Goal: Information Seeking & Learning: Check status

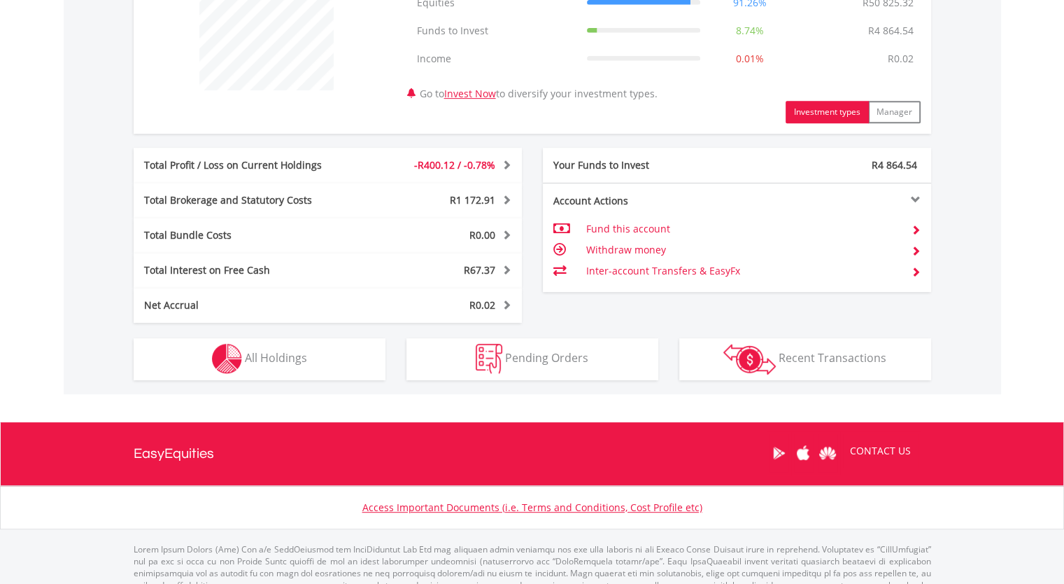
scroll to position [582, 0]
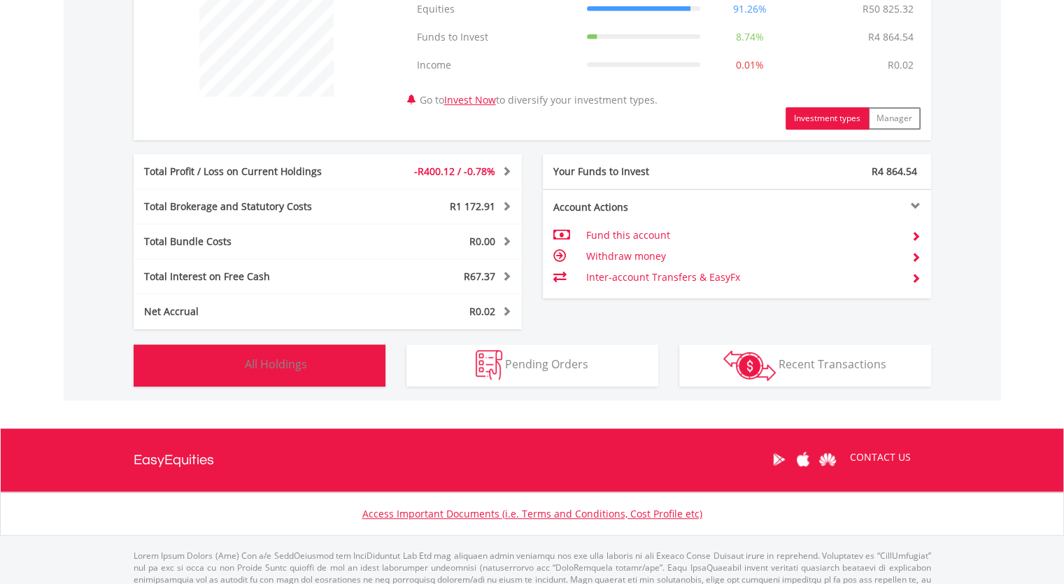
click at [316, 356] on button "Holdings All Holdings" at bounding box center [260, 365] width 252 height 42
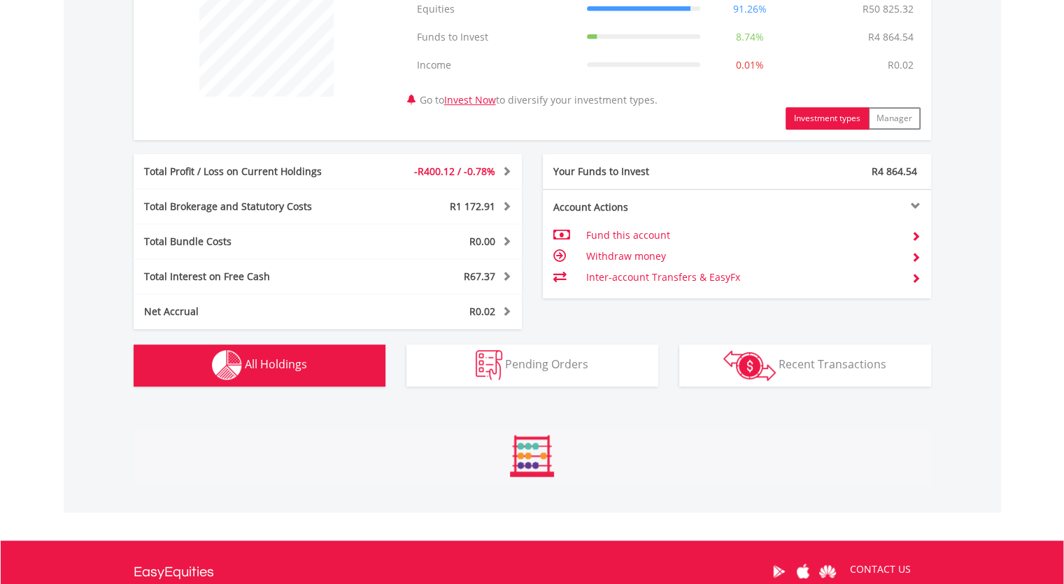
scroll to position [1008, 0]
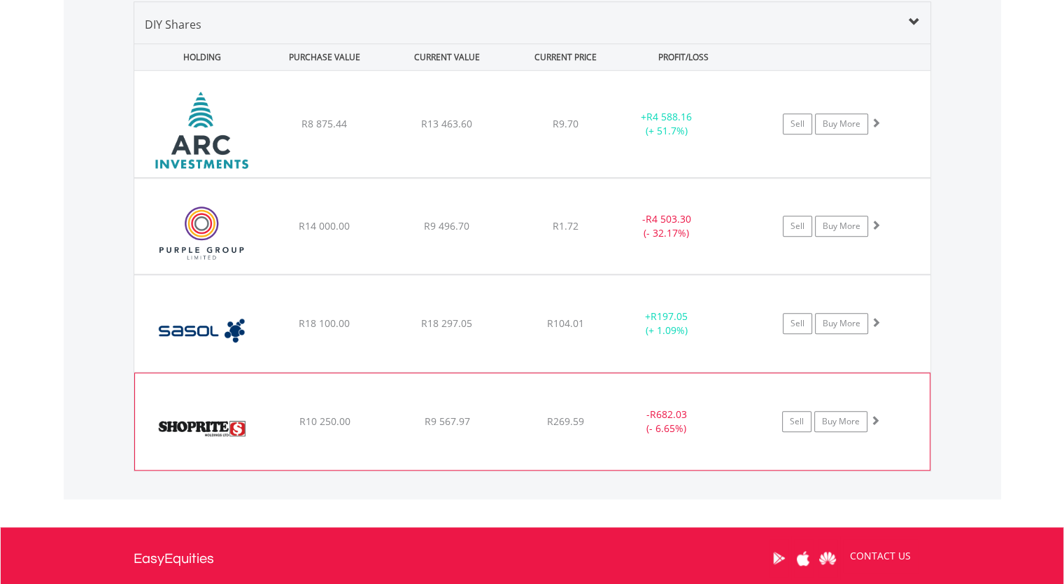
click at [592, 177] on div "﻿ Shoprite Holdings Limited R10 250.00 R9 567.97 R269.59 - R682.03 (- 6.65%) Se…" at bounding box center [532, 124] width 796 height 106
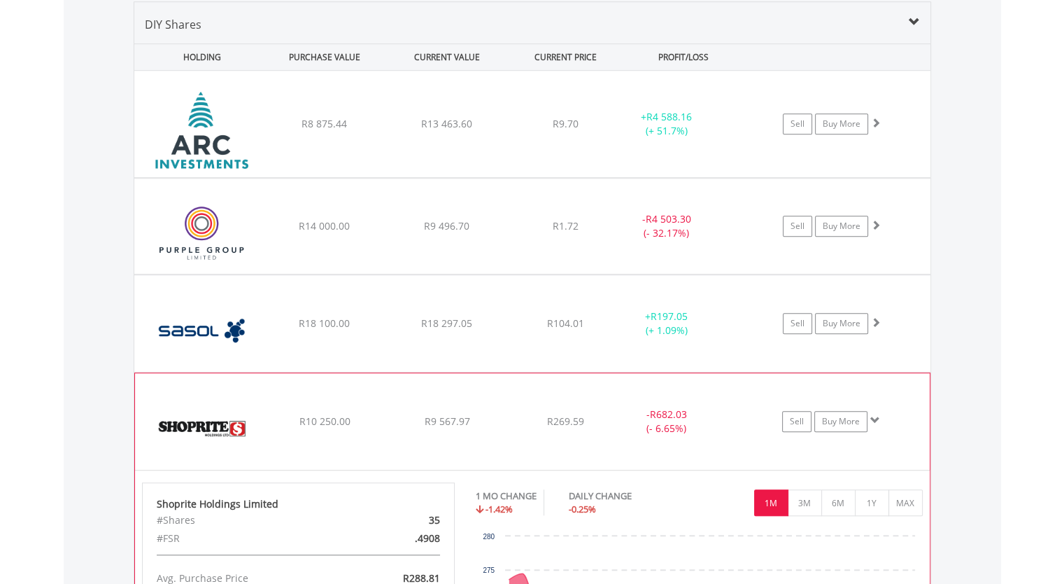
click at [594, 177] on div "﻿ Shoprite Holdings Limited R10 250.00 R9 567.97 R269.59 - R682.03 (- 6.65%) Se…" at bounding box center [532, 124] width 796 height 106
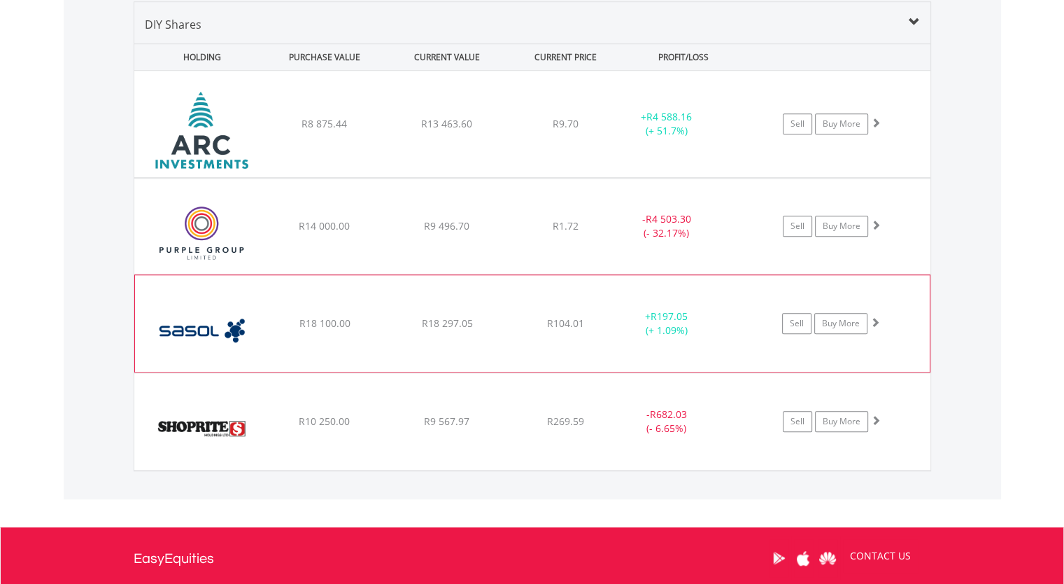
click at [586, 177] on div "﻿ Sasol Limited R18 100.00 R18 297.05 R104.01 + R197.05 (+ 1.09%) Sell Buy More" at bounding box center [532, 124] width 796 height 106
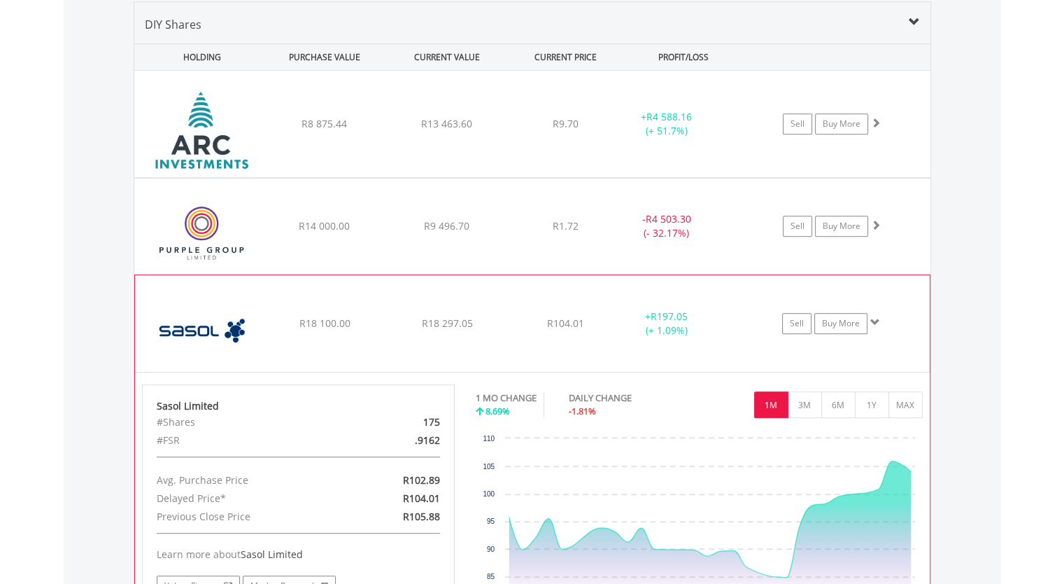
click at [586, 177] on div "﻿ Sasol Limited R18 100.00 R18 297.05 R104.01 + R197.05 (+ 1.09%) Sell Buy More" at bounding box center [532, 124] width 796 height 106
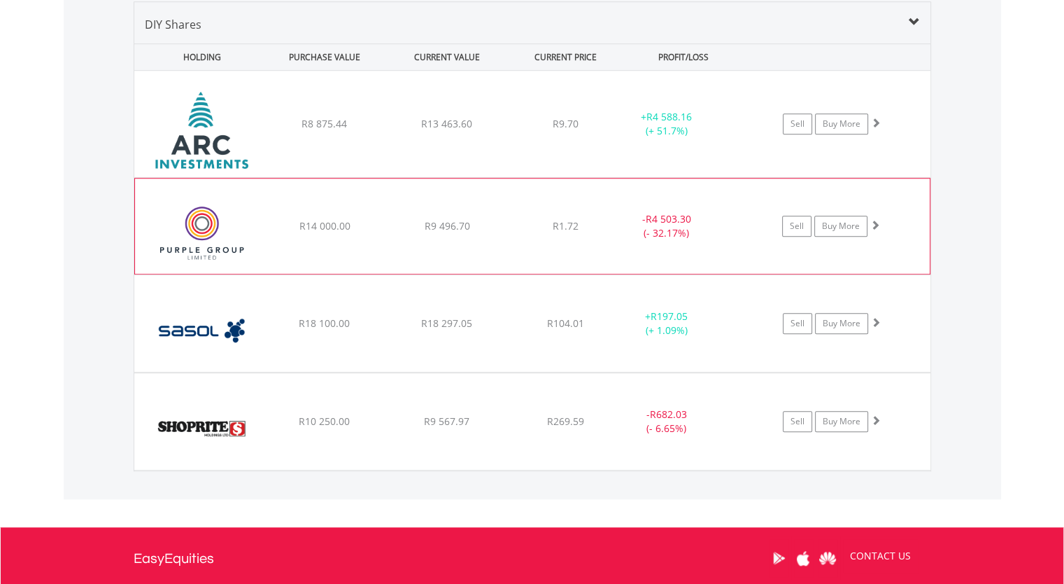
click at [582, 177] on div "﻿ Purple Group Limited R14 000.00 R9 496.70 R1.72 - R4 503.30 (- 32.17%) Sell B…" at bounding box center [532, 124] width 796 height 106
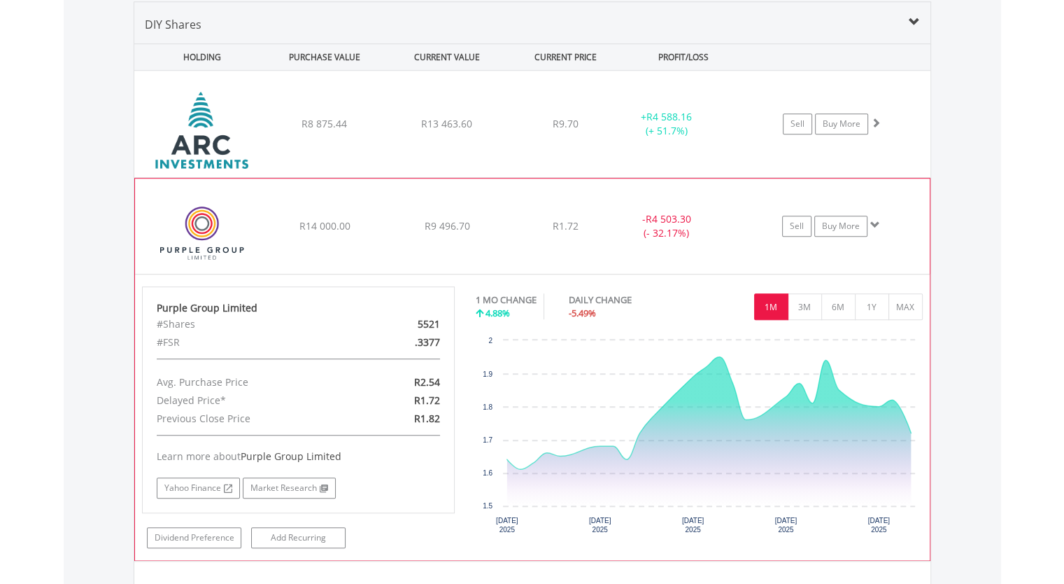
click at [582, 177] on div "﻿ Purple Group Limited R14 000.00 R9 496.70 R1.72 - R4 503.30 (- 32.17%) Sell B…" at bounding box center [532, 124] width 796 height 106
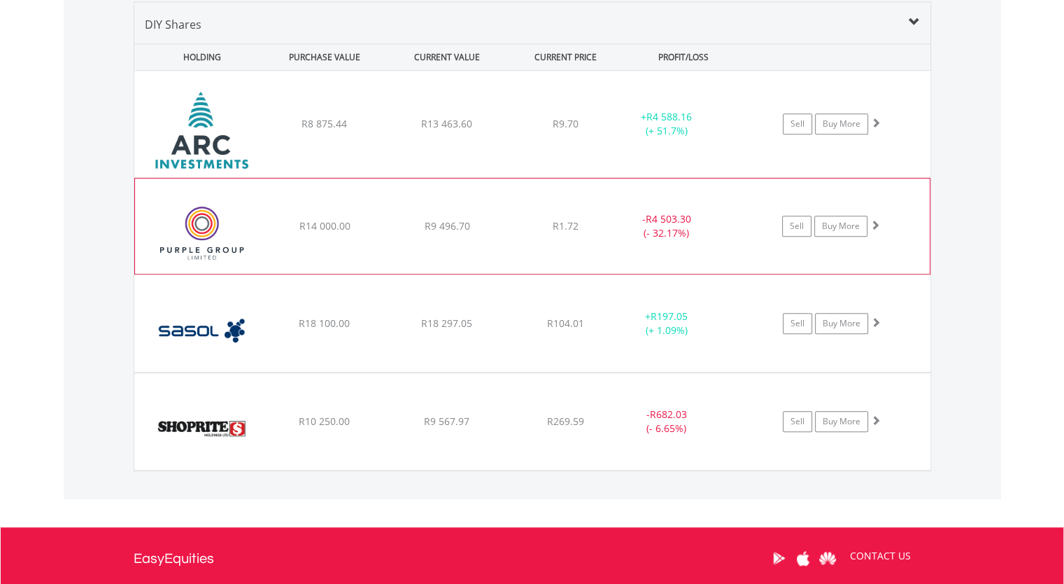
click at [582, 177] on div "﻿ Purple Group Limited R14 000.00 R9 496.70 R1.72 - R4 503.30 (- 32.17%) Sell B…" at bounding box center [532, 124] width 796 height 106
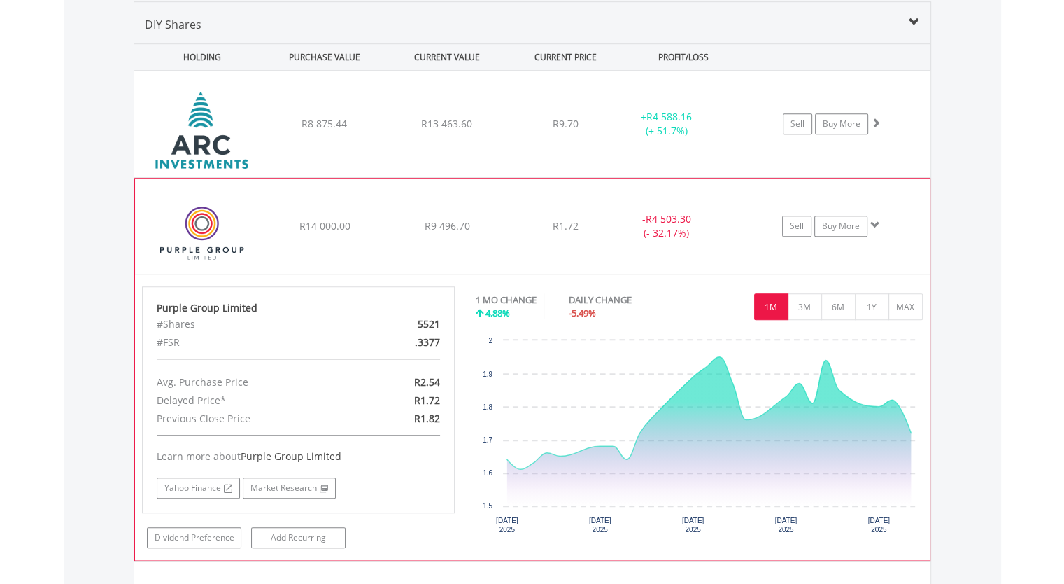
click at [584, 177] on div "﻿ Purple Group Limited R14 000.00 R9 496.70 R1.72 - R4 503.30 (- 32.17%) Sell B…" at bounding box center [532, 124] width 796 height 106
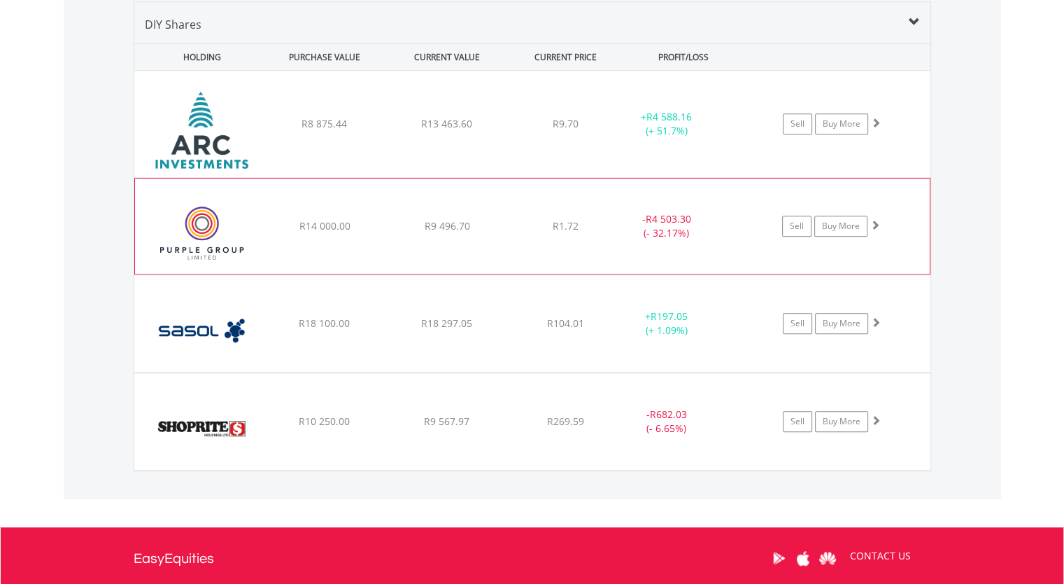
click at [584, 177] on div "﻿ Purple Group Limited R14 000.00 R9 496.70 R1.72 - R4 503.30 (- 32.17%) Sell B…" at bounding box center [532, 124] width 796 height 106
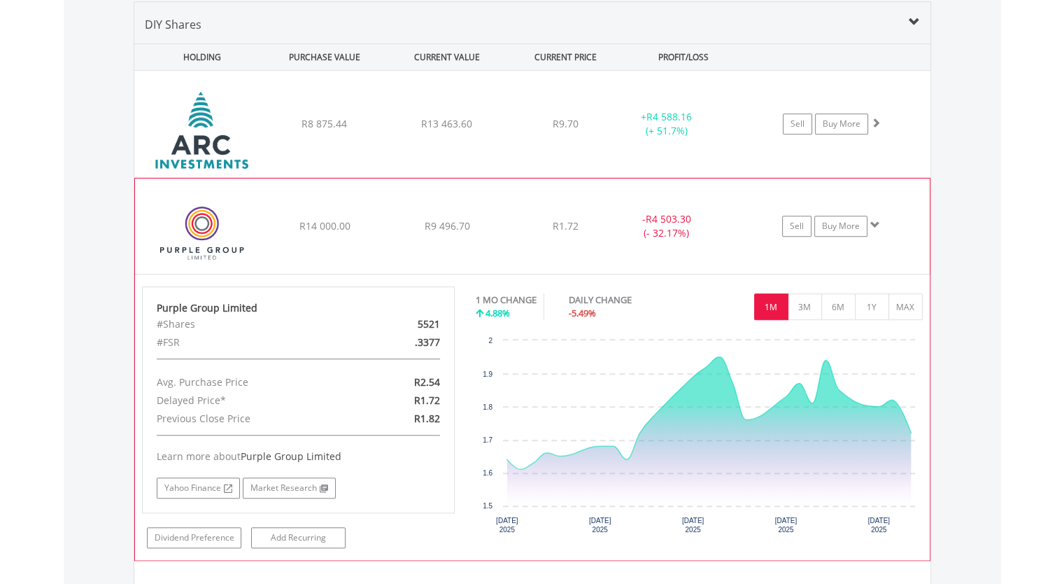
click at [574, 177] on div "﻿ Purple Group Limited R14 000.00 R9 496.70 R1.72 - R4 503.30 (- 32.17%) Sell B…" at bounding box center [532, 124] width 796 height 106
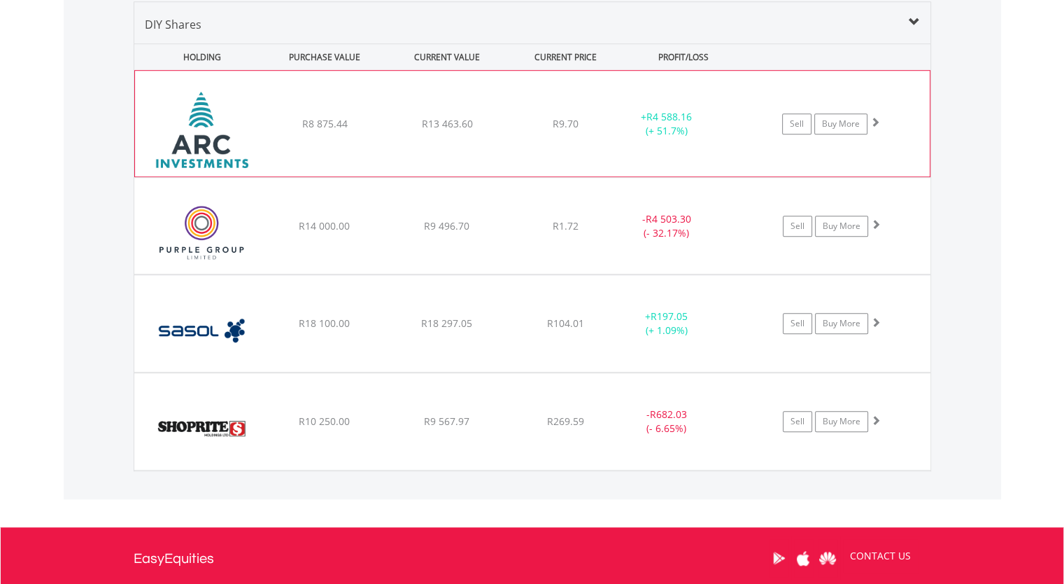
click at [574, 118] on span "R9.70" at bounding box center [566, 123] width 26 height 13
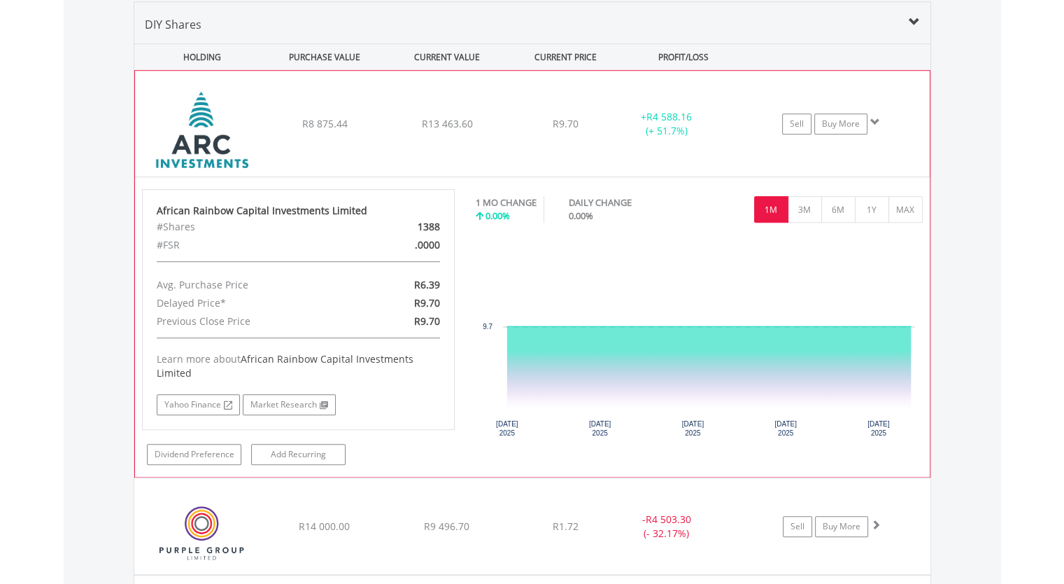
click at [574, 120] on span "R9.70" at bounding box center [566, 123] width 26 height 13
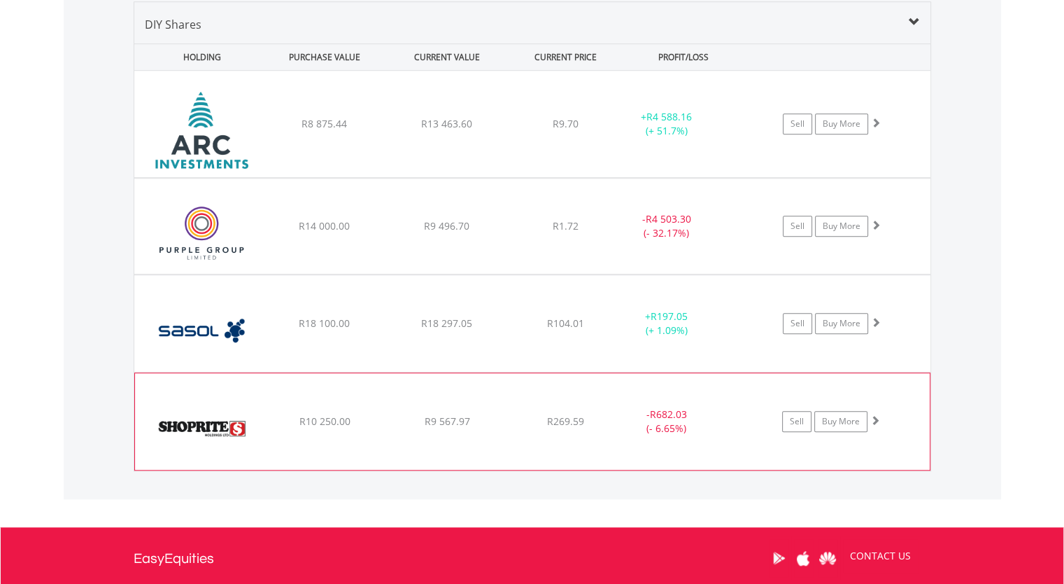
click at [525, 177] on div "﻿ Shoprite Holdings Limited R10 250.00 R9 567.97 R269.59 - R682.03 (- 6.65%) Se…" at bounding box center [532, 124] width 796 height 106
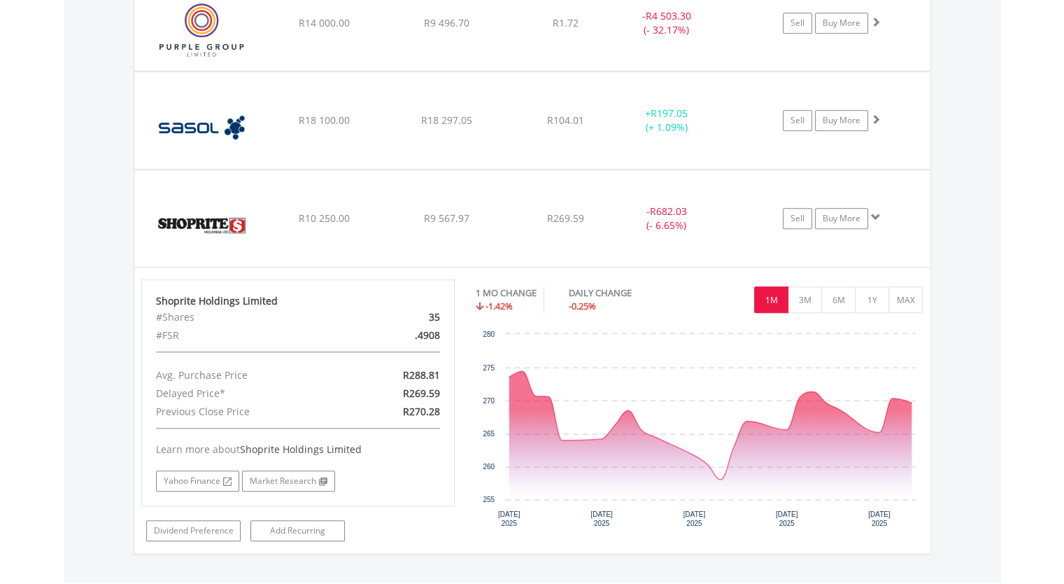
scroll to position [1213, 0]
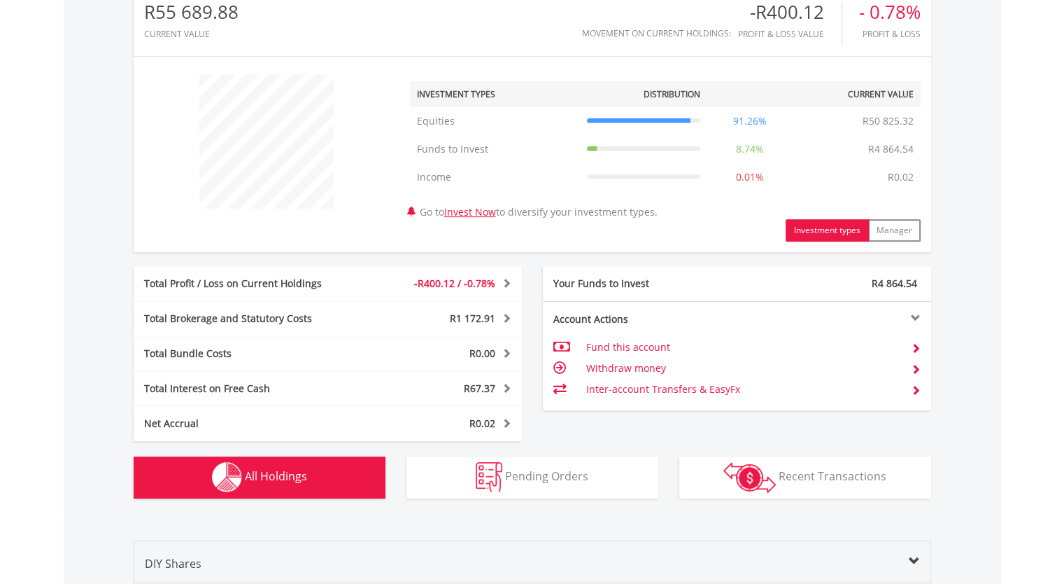
scroll to position [477, 0]
